Goal: Task Accomplishment & Management: Complete application form

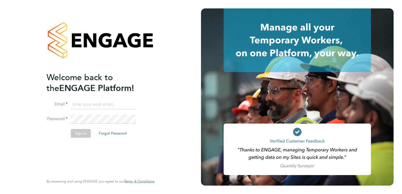
click at [81, 106] on input at bounding box center [103, 104] width 65 height 9
type input "rhys.tnpi@gmail.com"
click at [78, 135] on button "Sign In" at bounding box center [81, 133] width 20 height 8
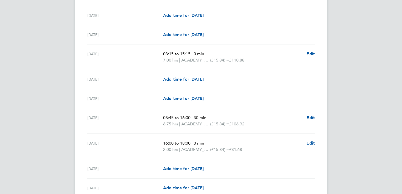
scroll to position [687, 0]
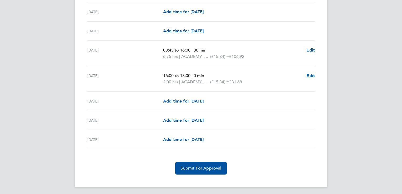
click at [310, 76] on span "Edit" at bounding box center [310, 75] width 8 height 5
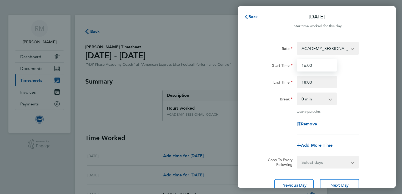
click at [315, 69] on input "16:00" at bounding box center [317, 65] width 40 height 13
type input "1"
type input "15:30"
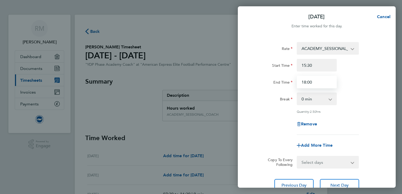
click at [316, 82] on input "18:00" at bounding box center [317, 82] width 40 height 13
type input "19:00"
click at [380, 95] on div "Break 0 min 15 min 30 min 45 min 60 min 75 min 90 min" at bounding box center [316, 99] width 133 height 13
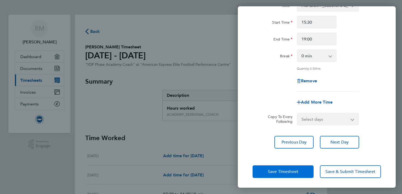
click at [278, 172] on span "Save Timesheet" at bounding box center [283, 171] width 30 height 5
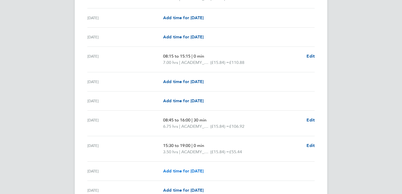
scroll to position [687, 0]
